Goal: Check status: Verify the current state of an ongoing process or item

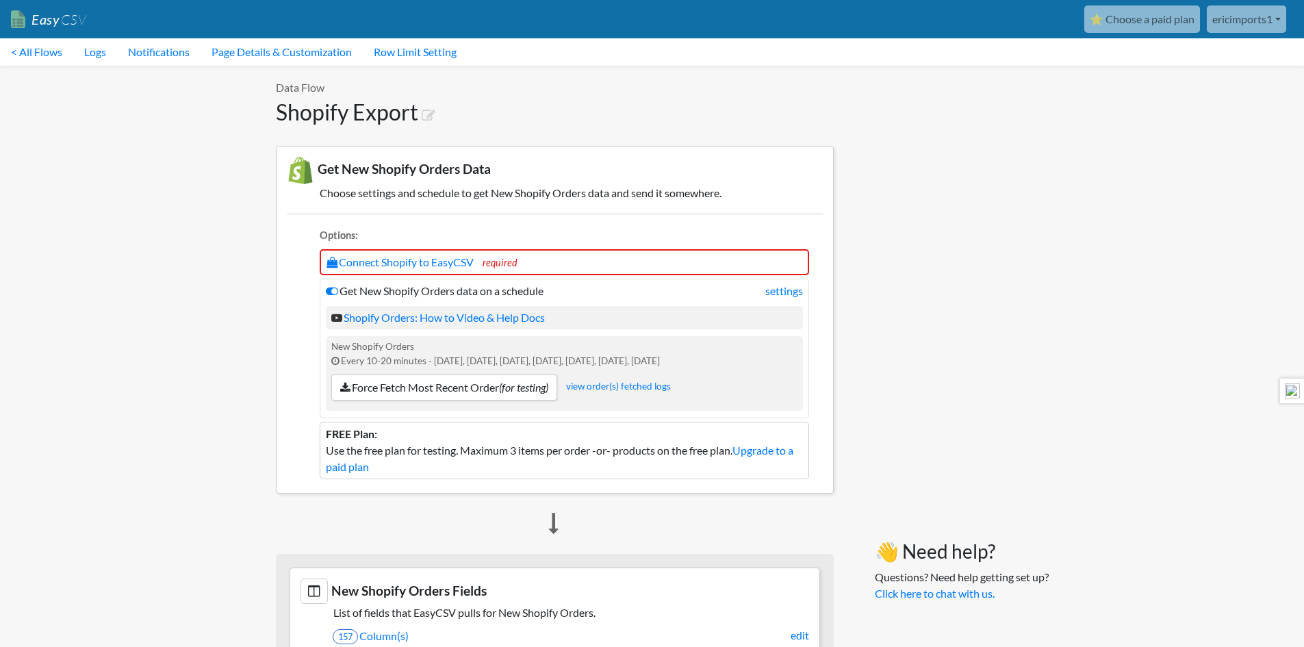
scroll to position [342, 0]
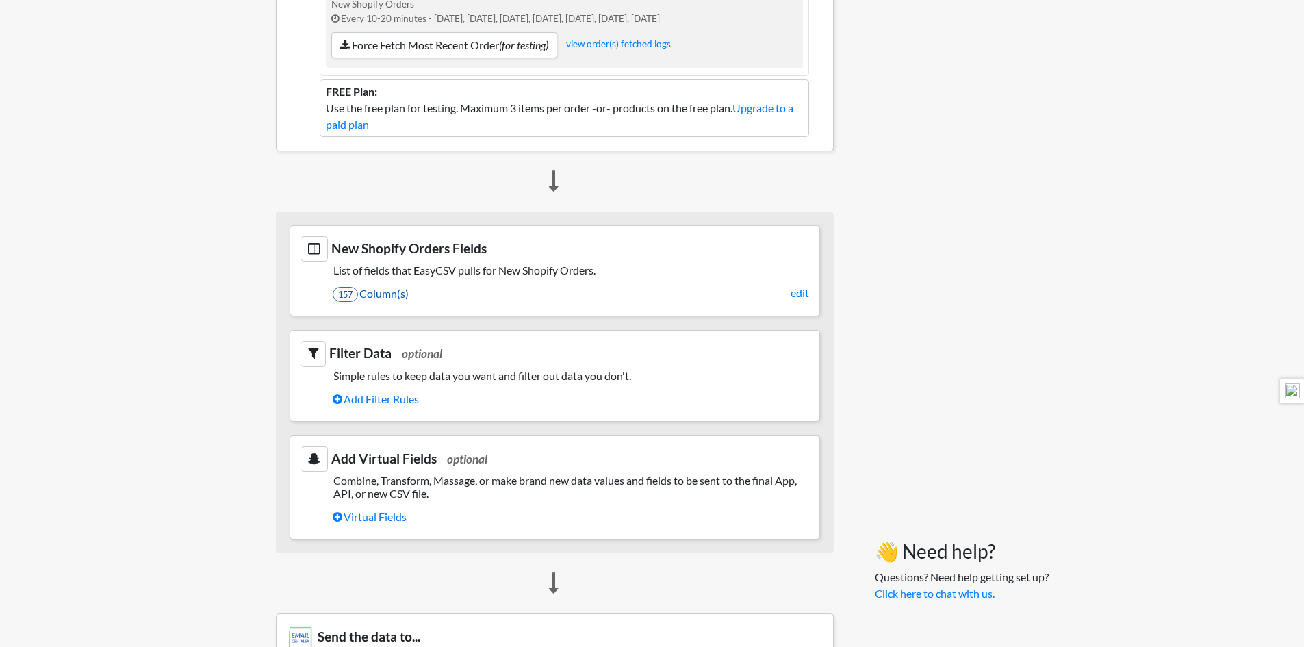
click at [400, 296] on link "157 Column(s)" at bounding box center [571, 293] width 476 height 23
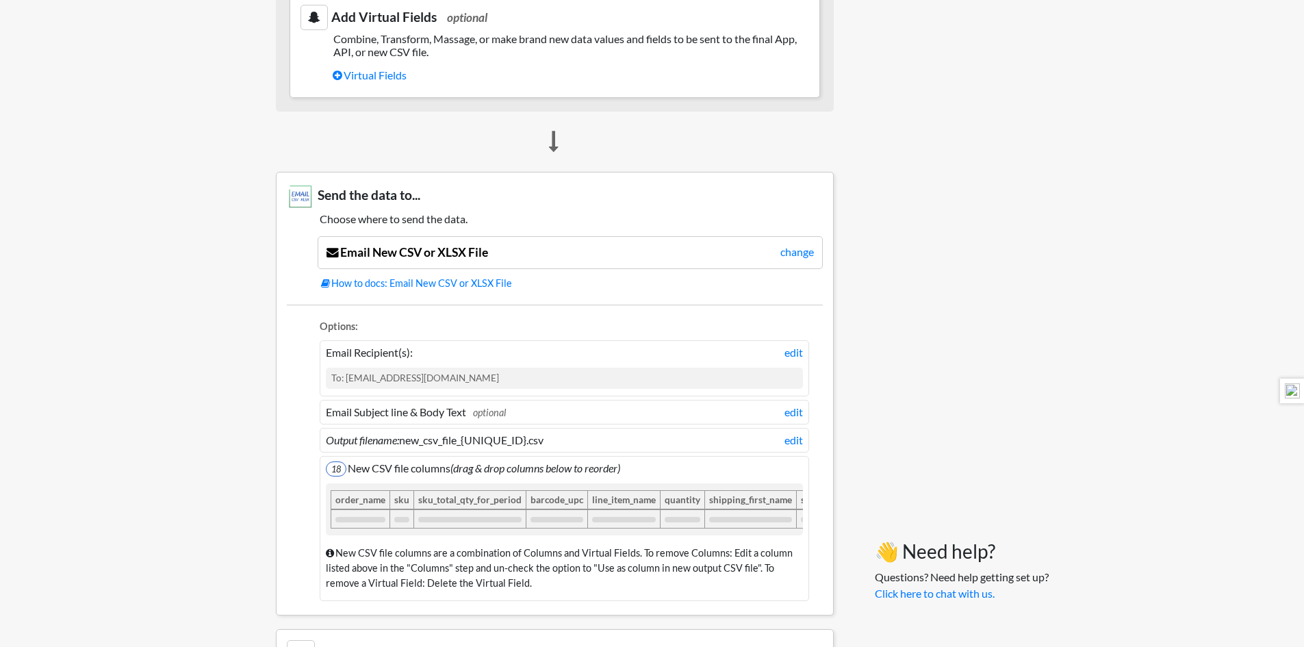
scroll to position [892, 0]
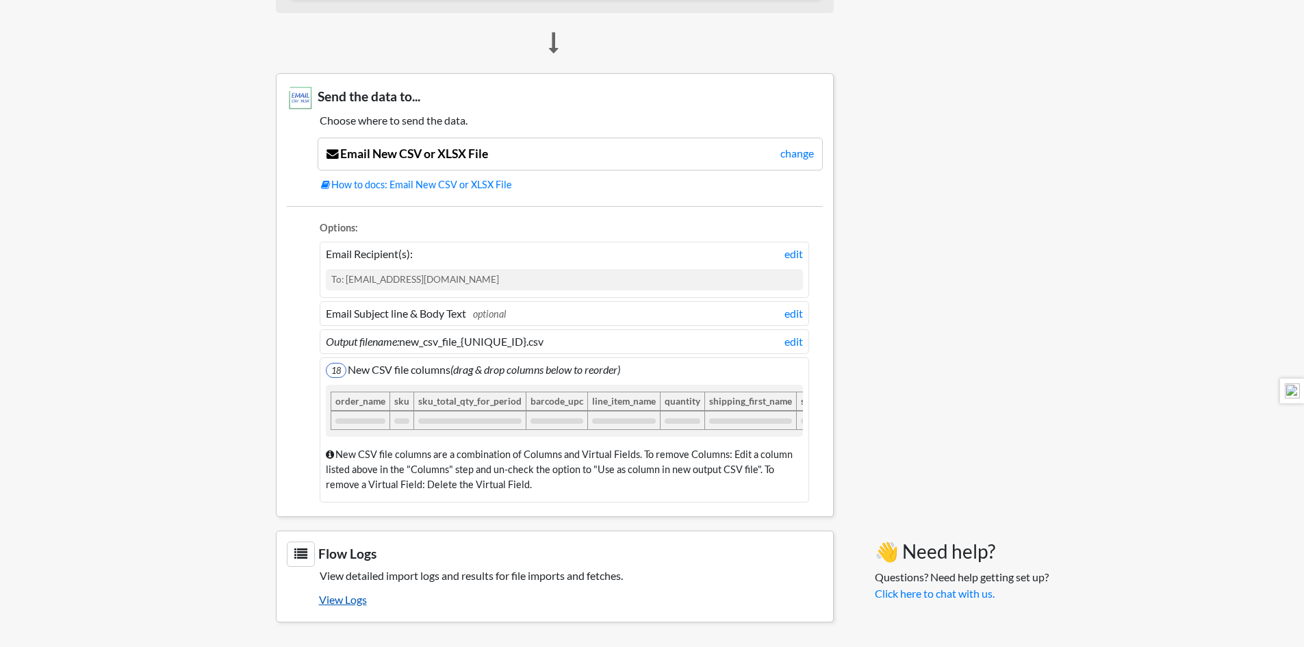
click at [359, 603] on link "View Logs" at bounding box center [571, 599] width 504 height 23
